Goal: Information Seeking & Learning: Find specific page/section

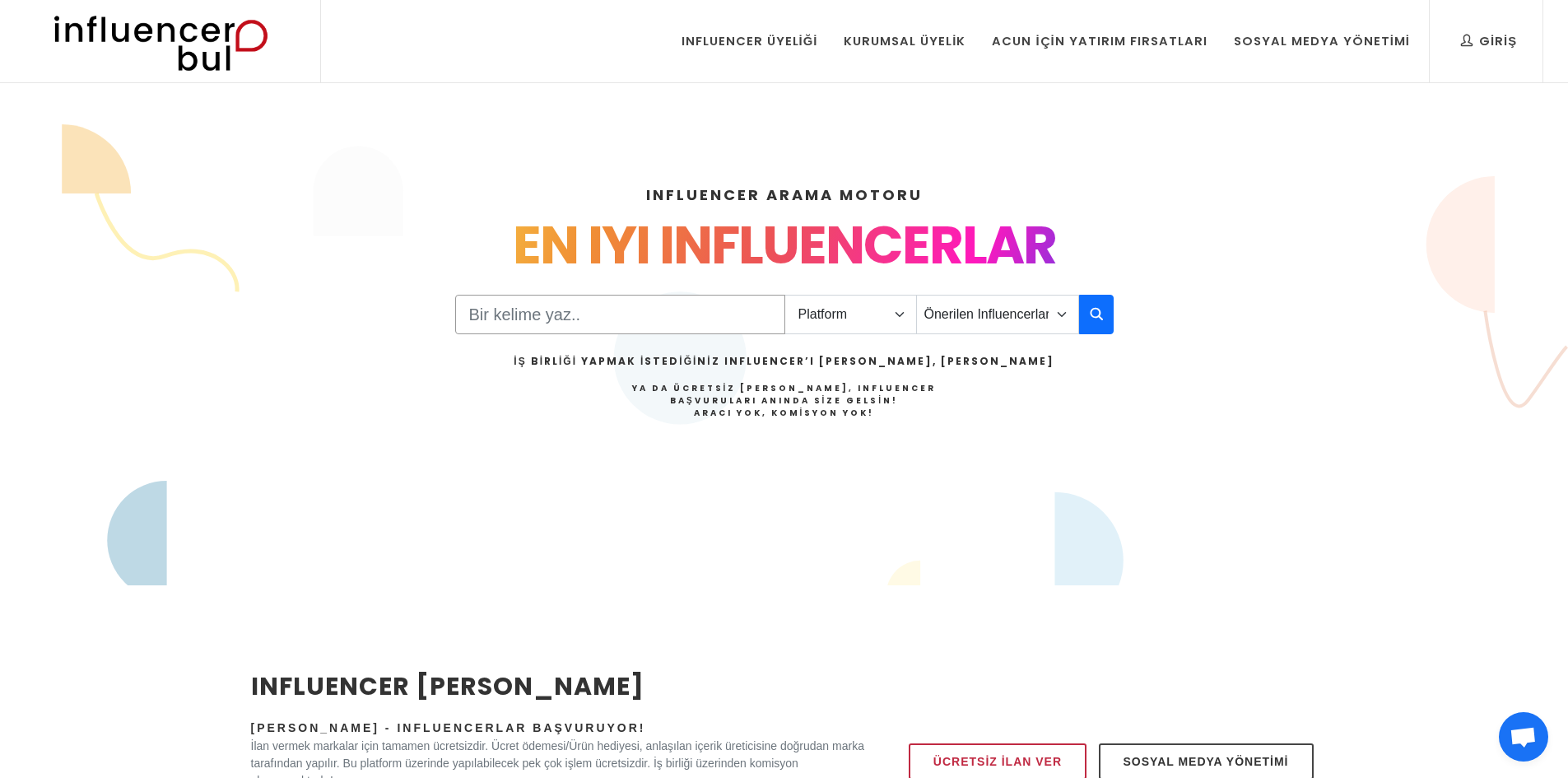
click at [618, 312] on input "Search" at bounding box center [620, 315] width 330 height 39
click at [846, 338] on div "Platform Instagram Facebook Youtube Tiktok Twitter Twitch Önerilen Influencerla…" at bounding box center [784, 378] width 659 height 166
click at [832, 315] on select "Platform Instagram Facebook Youtube Tiktok Twitter Twitch" at bounding box center [851, 315] width 132 height 39
click at [784, 295] on select "Platform Instagram Facebook Youtube Tiktok Twitter Twitch" at bounding box center [851, 315] width 132 height 39
click at [684, 316] on input "Search" at bounding box center [620, 315] width 330 height 39
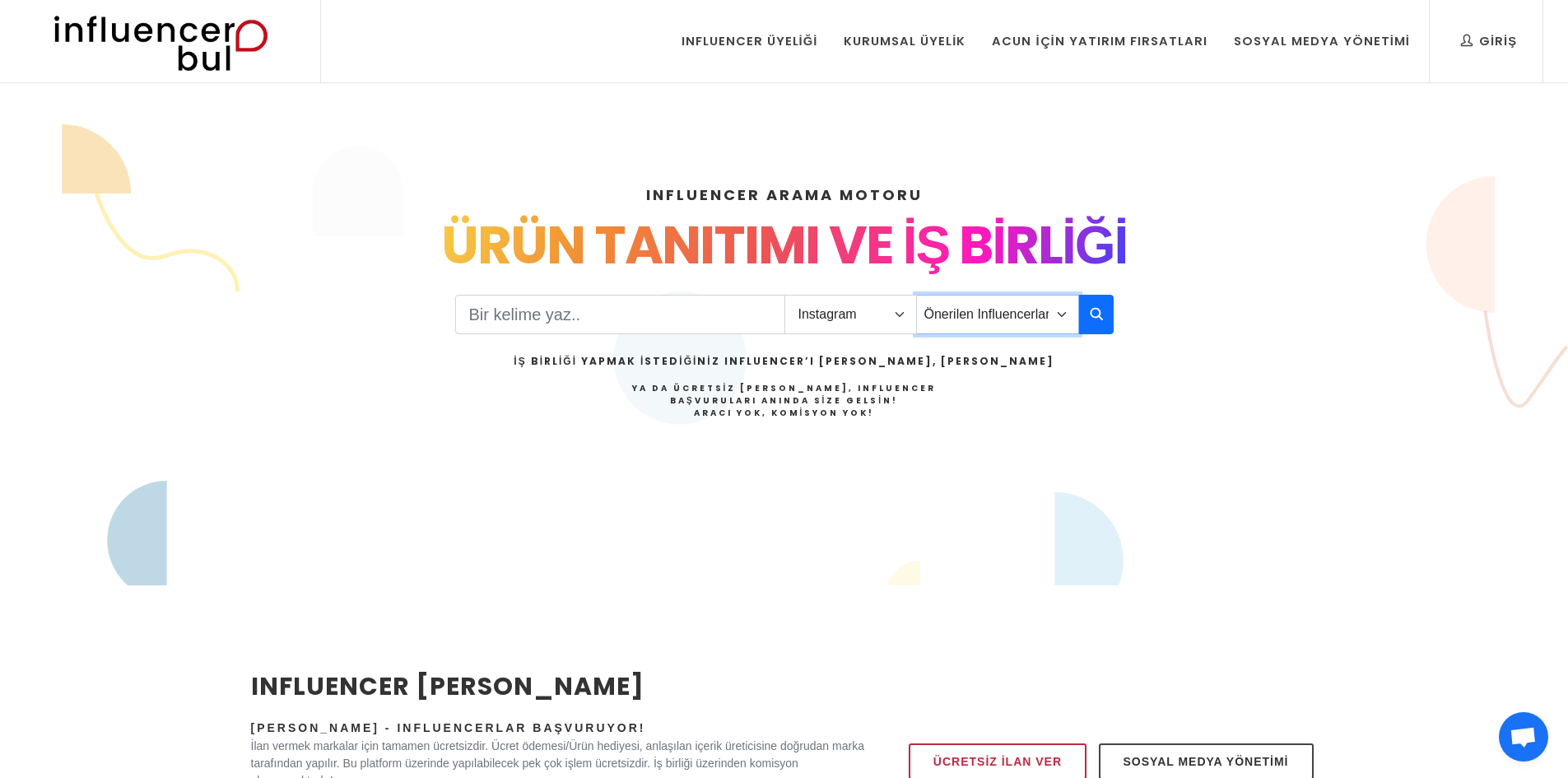
click at [988, 318] on select "Önerilen Influencerlar Aile & [PERSON_NAME] & [PERSON_NAME] [PERSON_NAME] & Giy…" at bounding box center [997, 315] width 163 height 39
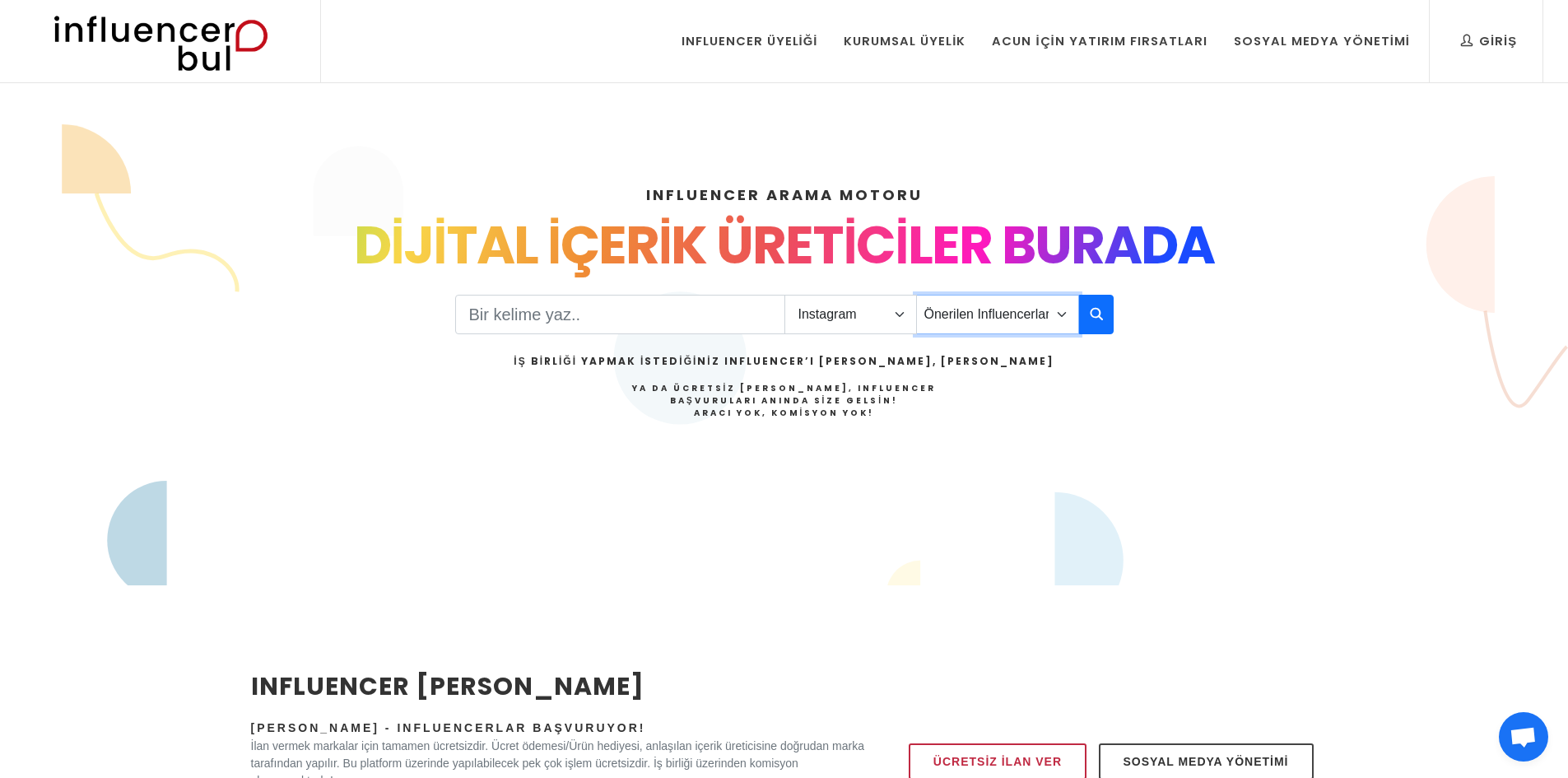
click at [987, 318] on select "Önerilen Influencerlar Aile & [PERSON_NAME] & [PERSON_NAME] [PERSON_NAME] & Giy…" at bounding box center [997, 315] width 163 height 39
click at [857, 328] on select "Platform Instagram Facebook Youtube Tiktok Twitter Twitch" at bounding box center [851, 315] width 132 height 39
click at [784, 295] on select "Platform Instagram Facebook Youtube Tiktok Twitter Twitch" at bounding box center [851, 315] width 132 height 39
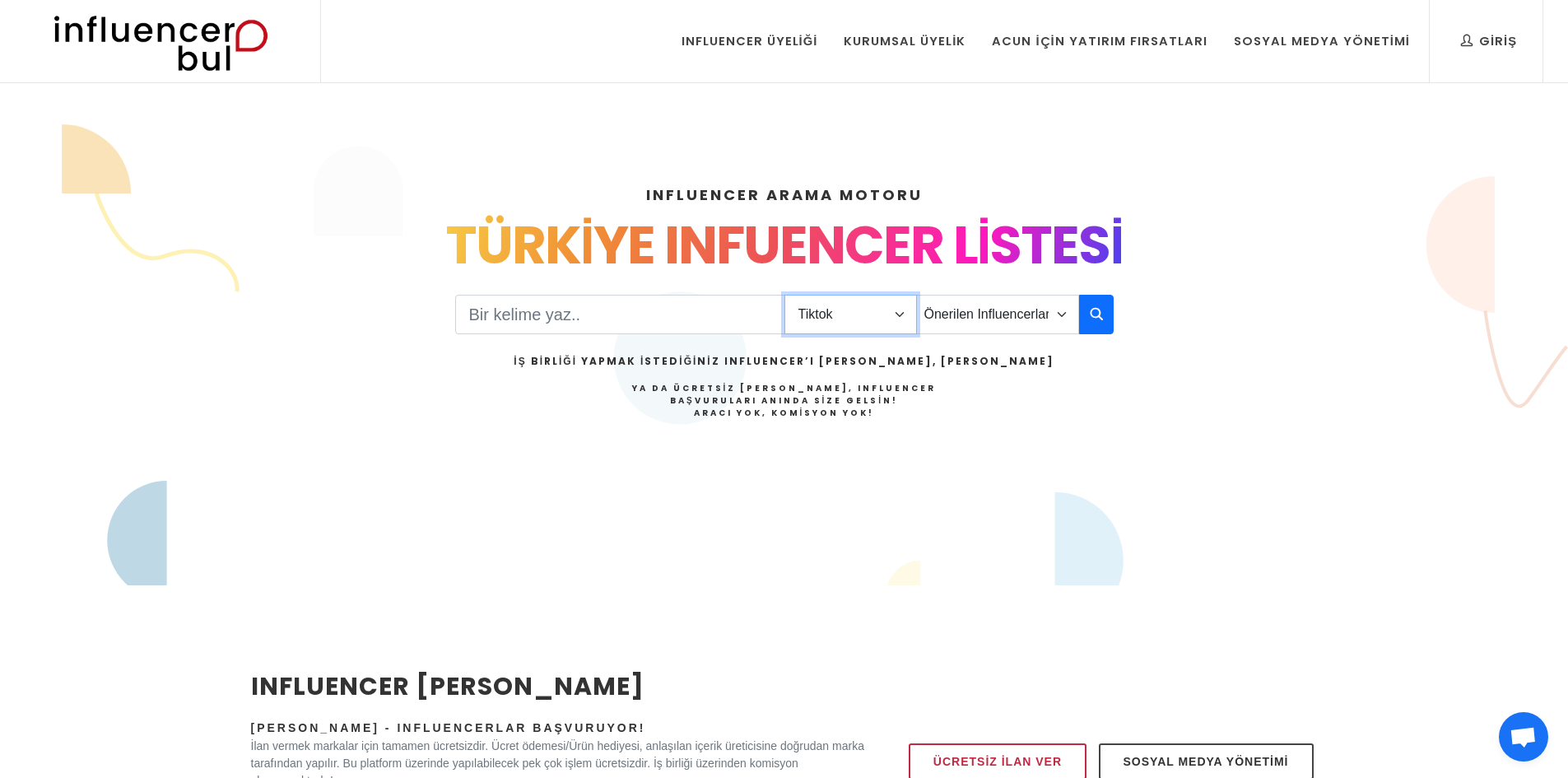
click at [799, 326] on select "Platform Instagram Facebook Youtube Tiktok Twitter Twitch" at bounding box center [851, 315] width 132 height 39
select select "1"
click at [784, 295] on select "Platform Instagram Facebook Youtube Tiktok Twitter Twitch" at bounding box center [851, 315] width 132 height 39
click at [710, 335] on div "Platform Instagram Facebook Youtube Tiktok Twitter Twitch Önerilen Influencerla…" at bounding box center [784, 378] width 659 height 166
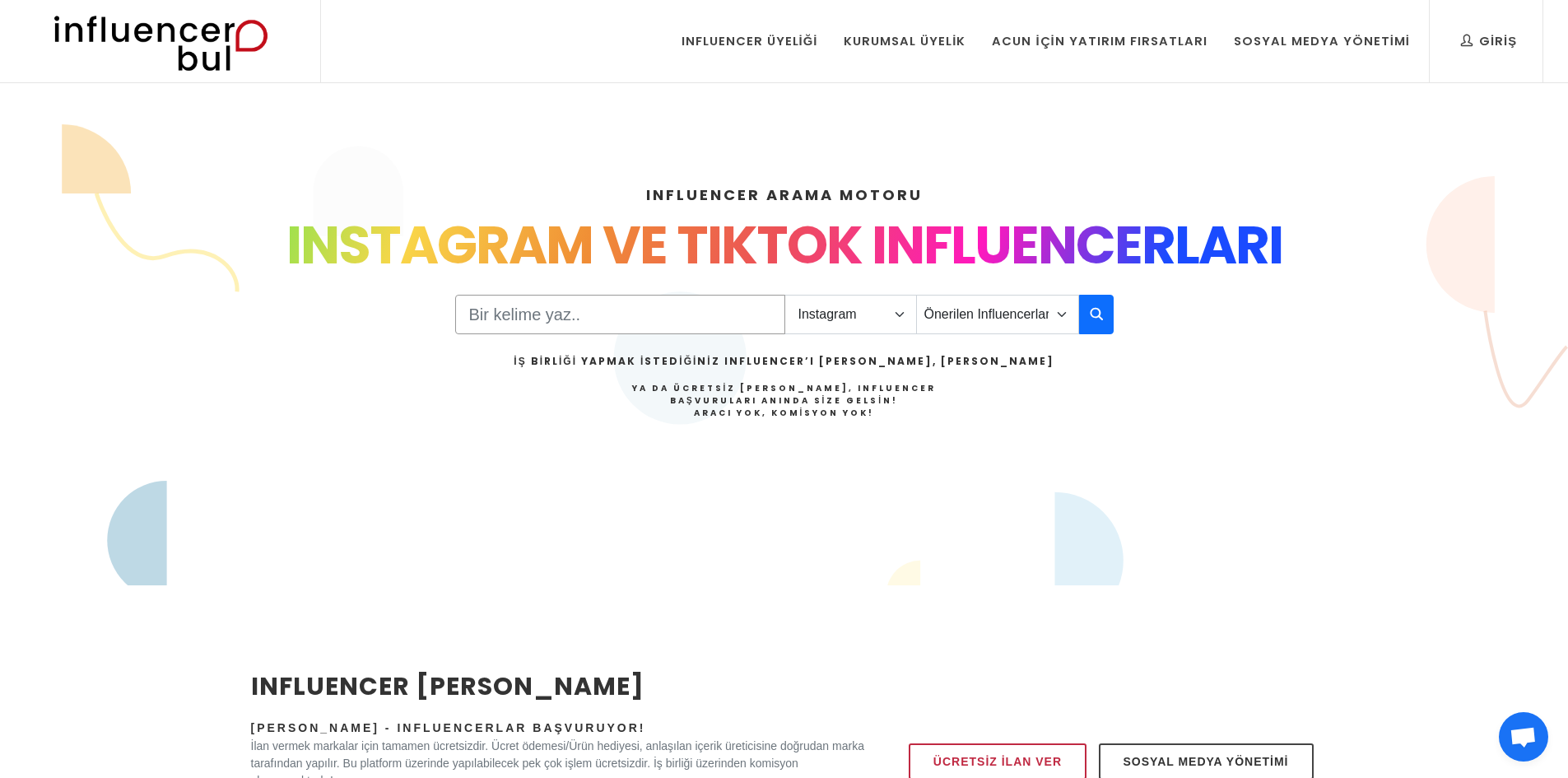
click at [670, 316] on input "Search" at bounding box center [620, 315] width 330 height 39
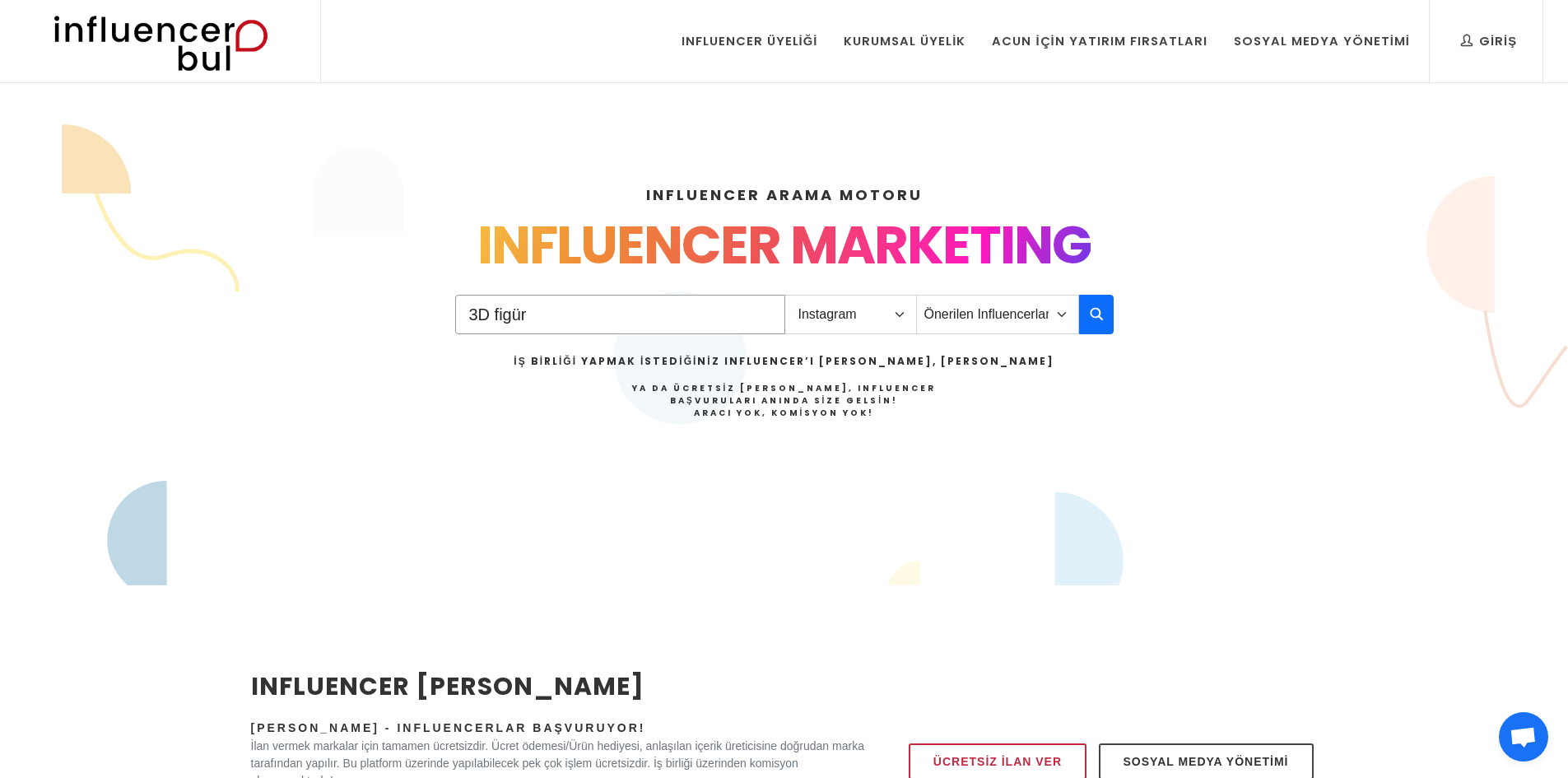
type input "3D figür"
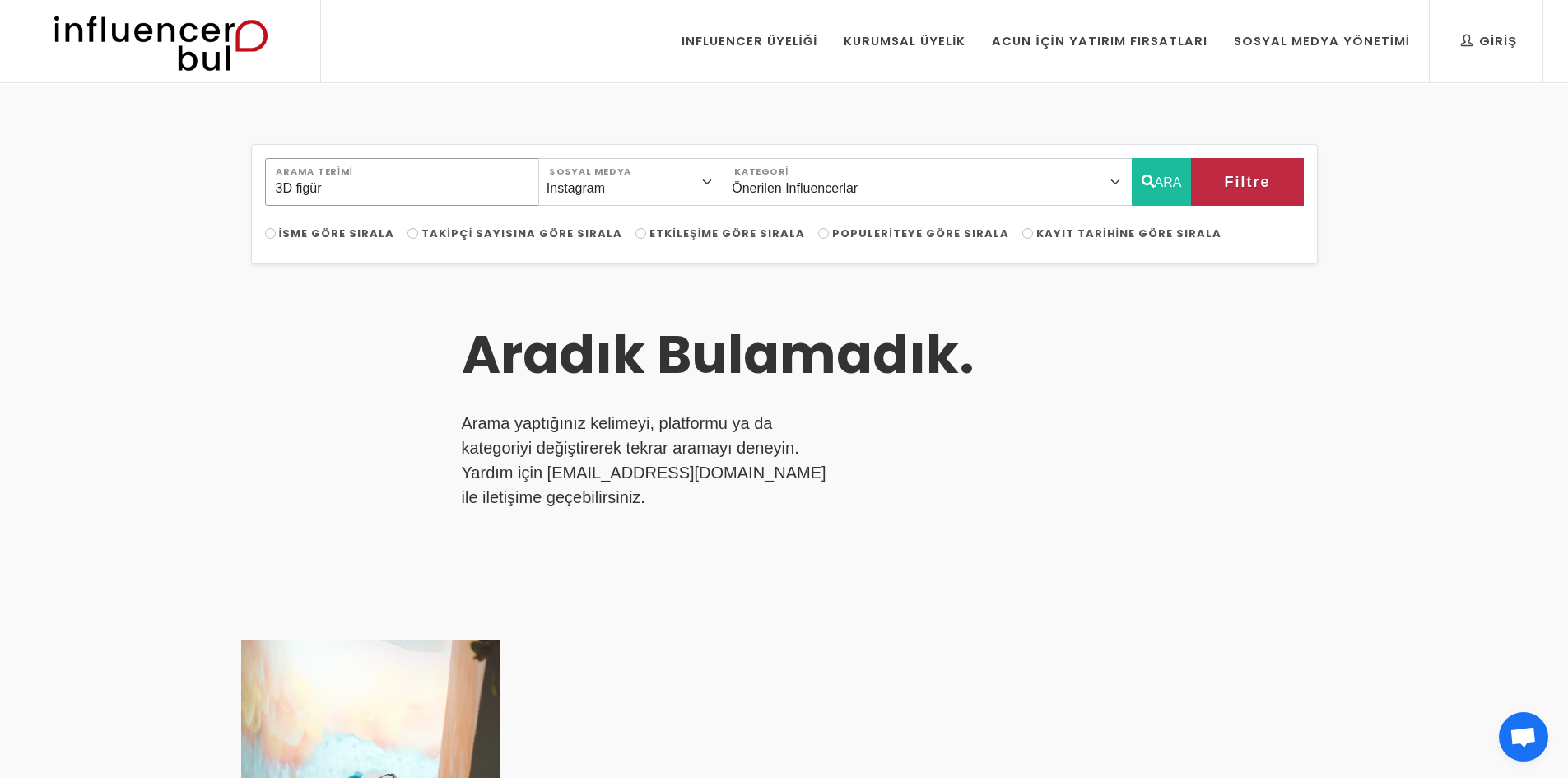
click at [394, 178] on input "3D figür" at bounding box center [402, 181] width 275 height 47
click at [395, 178] on input "3D figür" at bounding box center [402, 181] width 275 height 47
type input "3D"
click at [1185, 173] on button "ARA" at bounding box center [1161, 181] width 60 height 47
click at [1143, 193] on button "ARA" at bounding box center [1161, 181] width 60 height 47
